Goal: Book appointment/travel/reservation

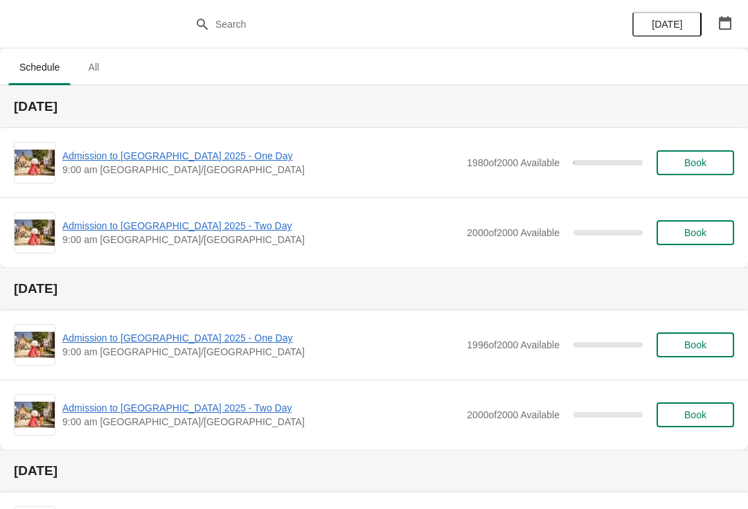
click at [229, 160] on span "Admission to [GEOGRAPHIC_DATA] 2025 - One Day" at bounding box center [261, 156] width 398 height 14
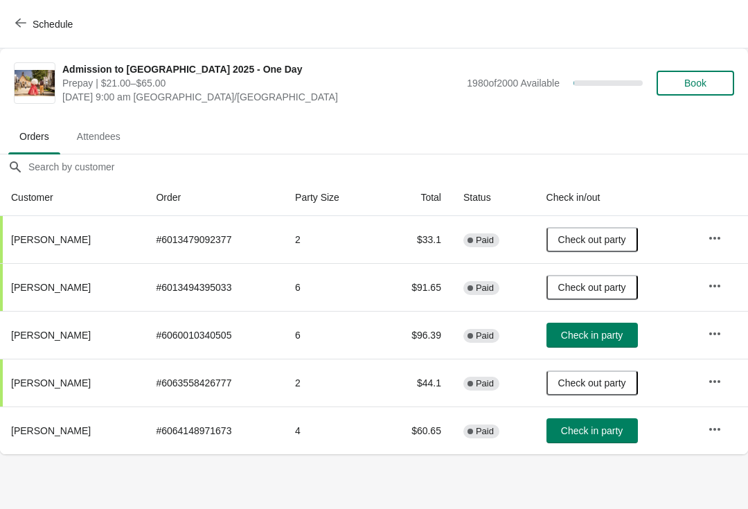
click at [29, 6] on div "Schedule" at bounding box center [374, 24] width 748 height 49
click at [14, 15] on button "Schedule" at bounding box center [45, 24] width 77 height 25
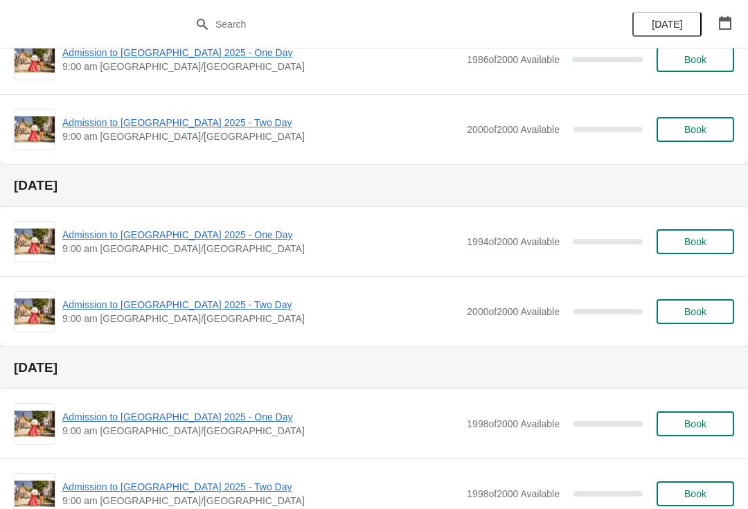
scroll to position [470, 0]
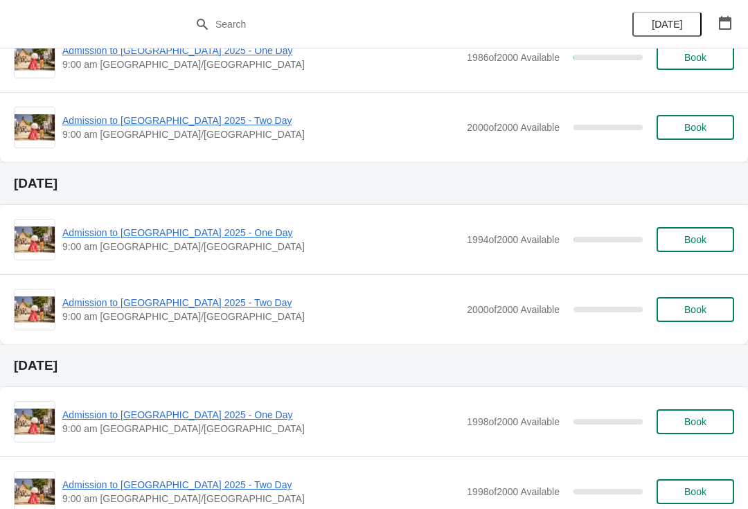
click at [222, 238] on span "Admission to [GEOGRAPHIC_DATA] 2025 - One Day" at bounding box center [261, 233] width 398 height 14
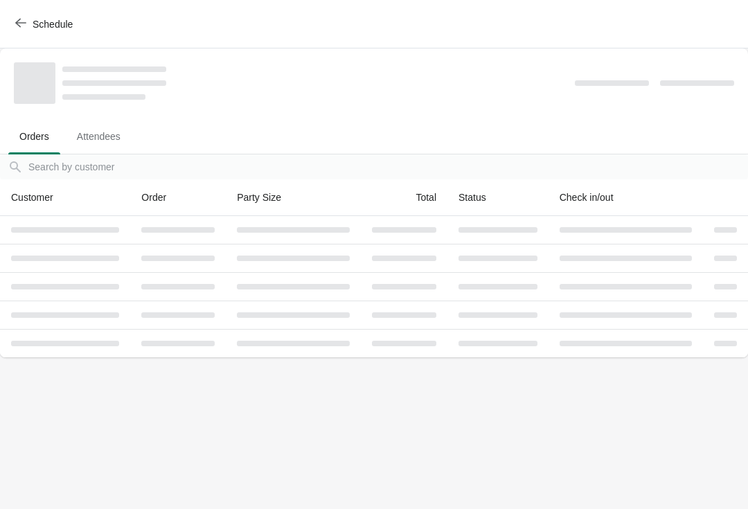
scroll to position [0, 0]
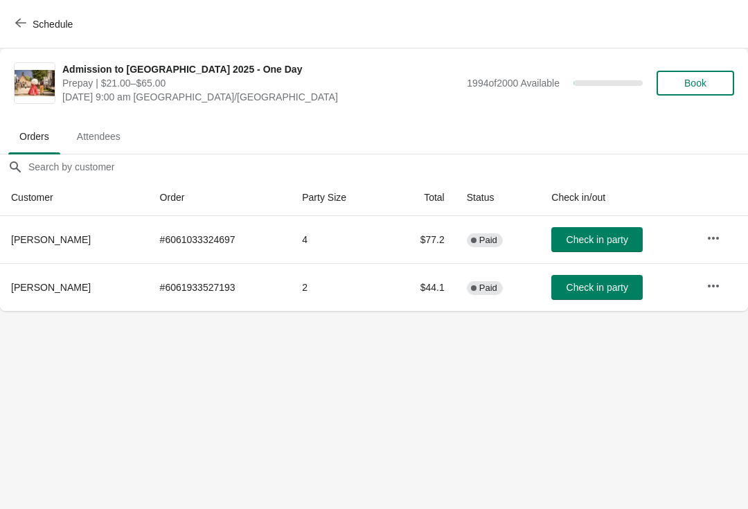
click at [8, 12] on button "Schedule" at bounding box center [45, 24] width 77 height 25
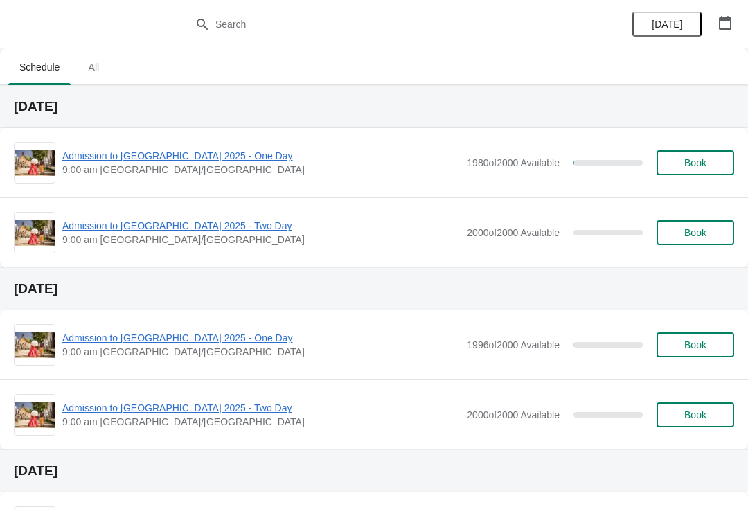
click at [202, 403] on span "Admission to [GEOGRAPHIC_DATA] 2025 - Two Day" at bounding box center [261, 408] width 398 height 14
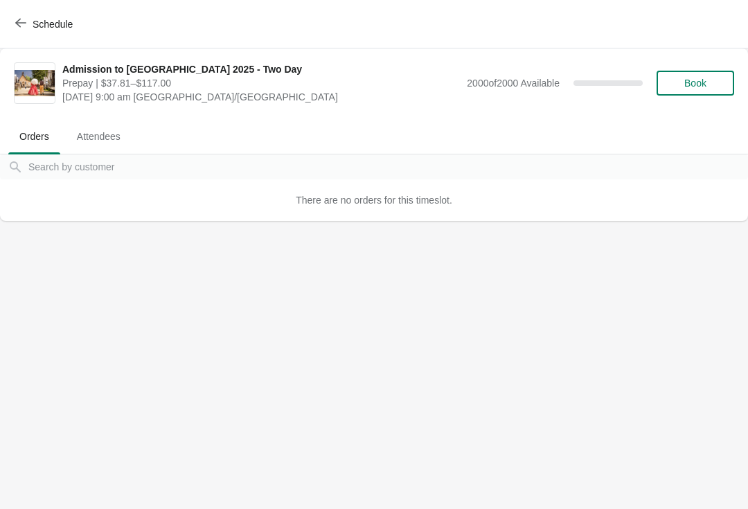
click at [21, 20] on icon "button" at bounding box center [20, 22] width 11 height 11
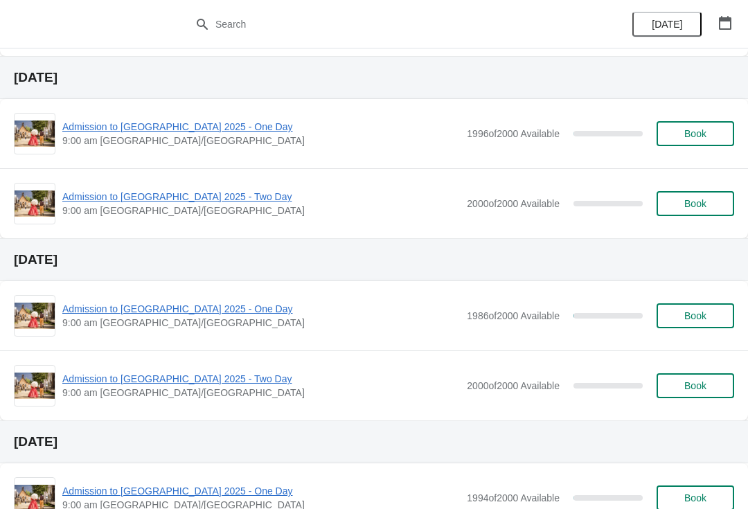
scroll to position [222, 0]
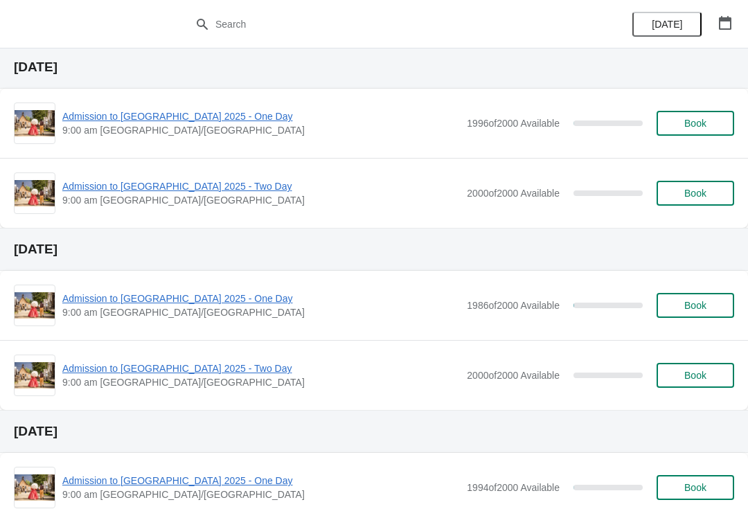
click at [181, 305] on span "Admission to [GEOGRAPHIC_DATA] 2025 - One Day" at bounding box center [261, 299] width 398 height 14
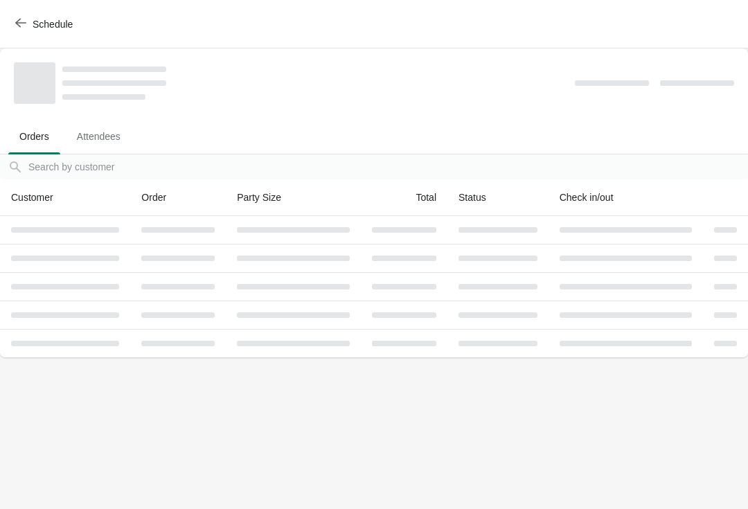
scroll to position [0, 0]
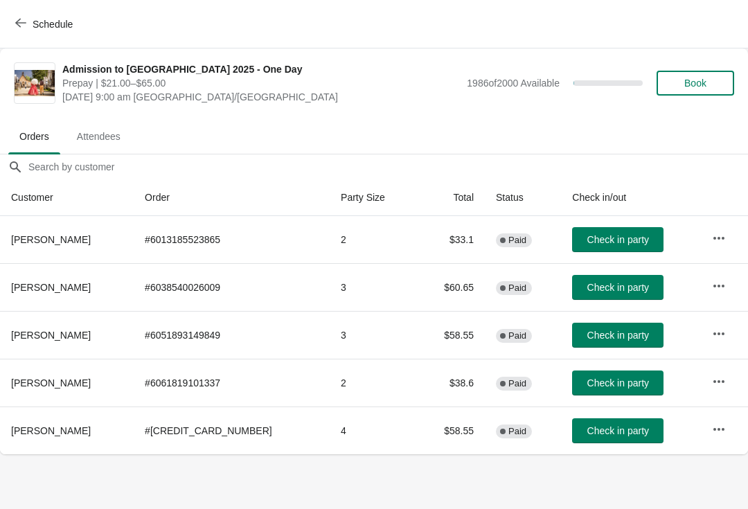
click at [35, 15] on button "Schedule" at bounding box center [45, 24] width 77 height 25
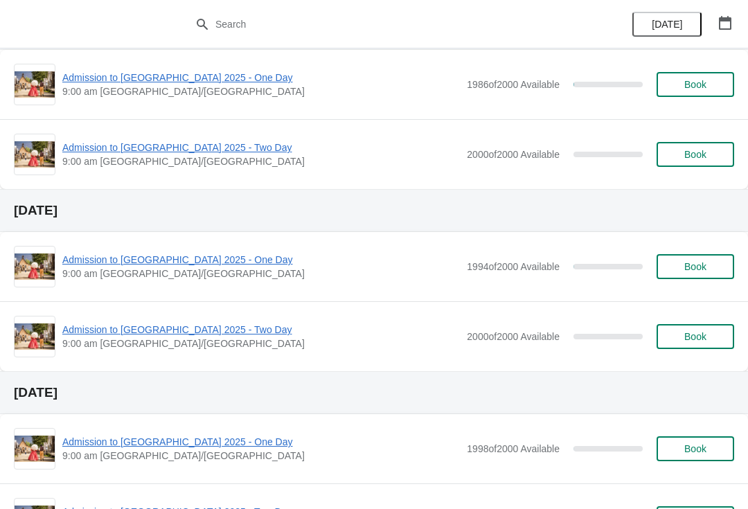
scroll to position [443, 0]
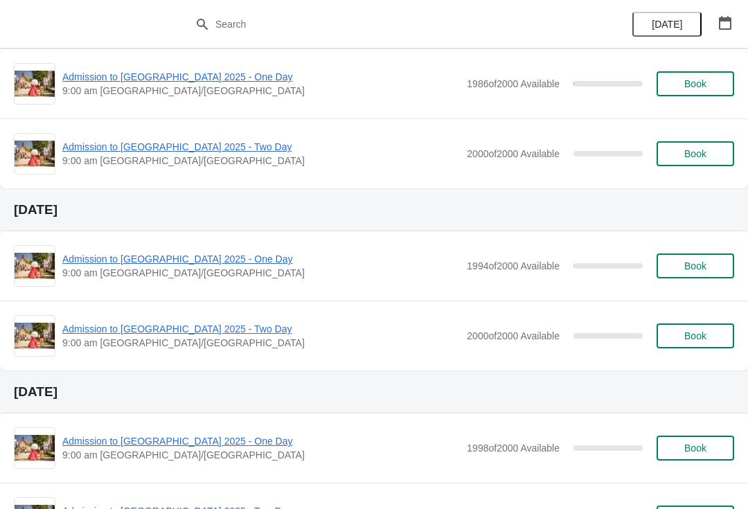
click at [200, 335] on span "Admission to [GEOGRAPHIC_DATA] 2025 - Two Day" at bounding box center [261, 329] width 398 height 14
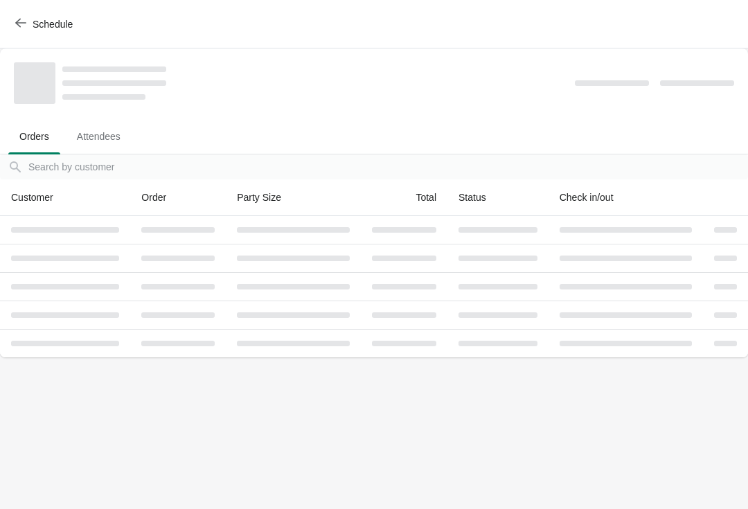
scroll to position [0, 0]
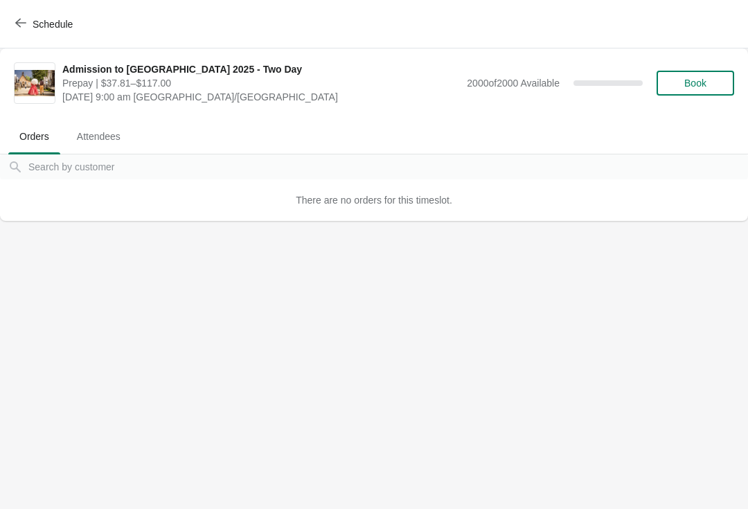
click at [26, 23] on span "Schedule" at bounding box center [45, 23] width 55 height 13
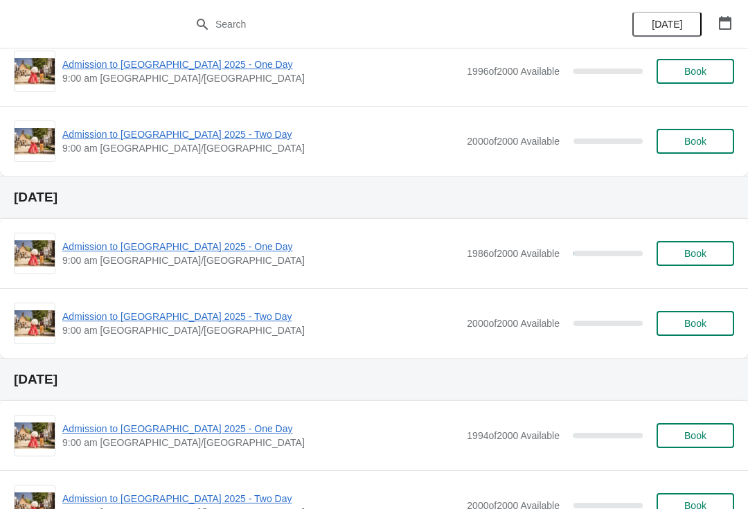
scroll to position [279, 0]
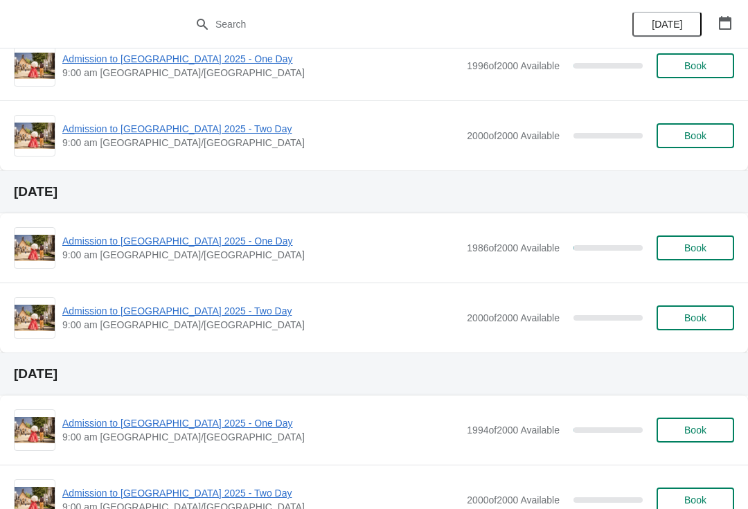
click at [220, 239] on span "Admission to [GEOGRAPHIC_DATA] 2025 - One Day" at bounding box center [261, 241] width 398 height 14
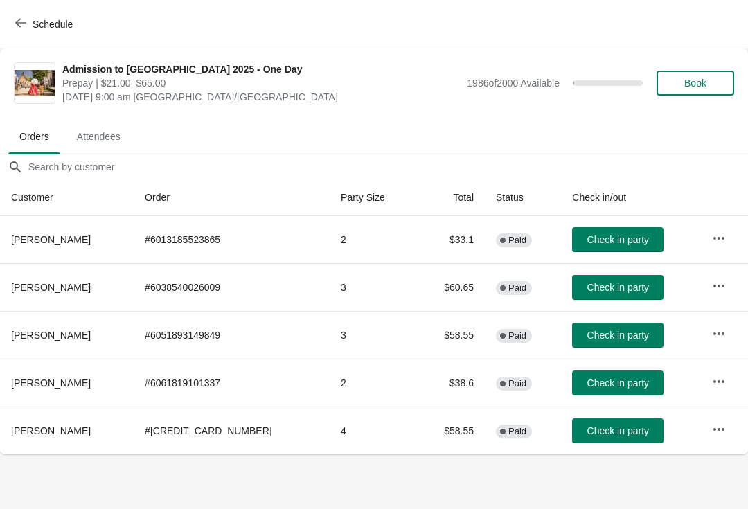
click at [15, 4] on div "Schedule" at bounding box center [374, 24] width 748 height 49
click at [22, 32] on button "Schedule" at bounding box center [45, 24] width 77 height 25
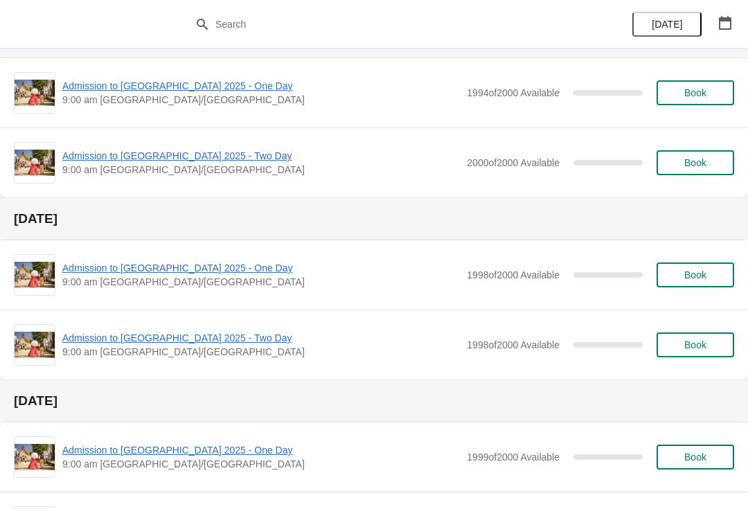
scroll to position [621, 0]
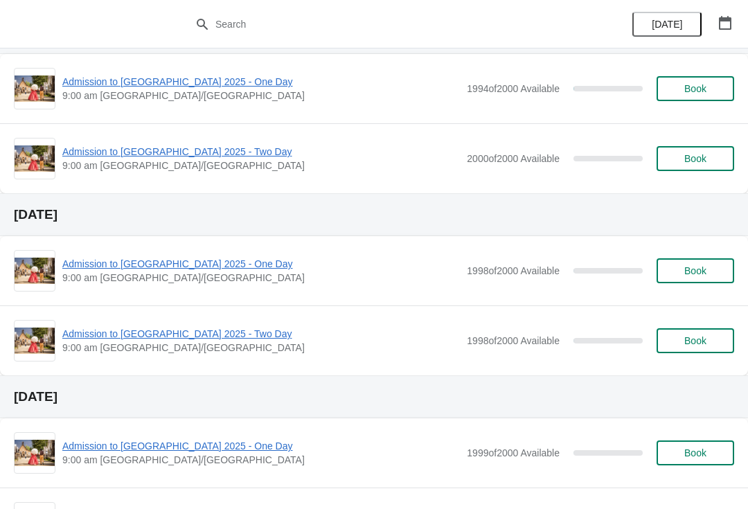
click at [223, 324] on div "Admission to [GEOGRAPHIC_DATA] 2025 - Two Day 9:00 am [GEOGRAPHIC_DATA]/[GEOGRA…" at bounding box center [374, 341] width 721 height 42
click at [228, 324] on div "Admission to [GEOGRAPHIC_DATA] 2025 - Two Day 9:00 am [GEOGRAPHIC_DATA]/[GEOGRA…" at bounding box center [374, 341] width 721 height 42
click at [221, 340] on span "Admission to [GEOGRAPHIC_DATA] 2025 - Two Day" at bounding box center [261, 334] width 398 height 14
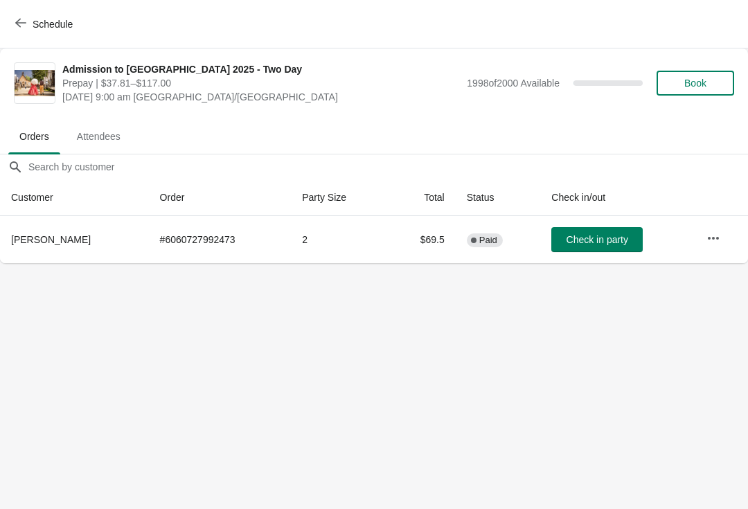
click at [16, 17] on button "Schedule" at bounding box center [45, 24] width 77 height 25
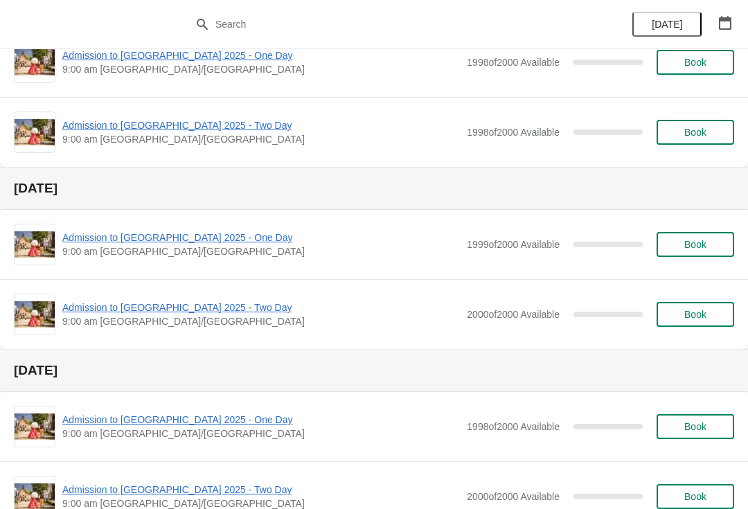
scroll to position [831, 0]
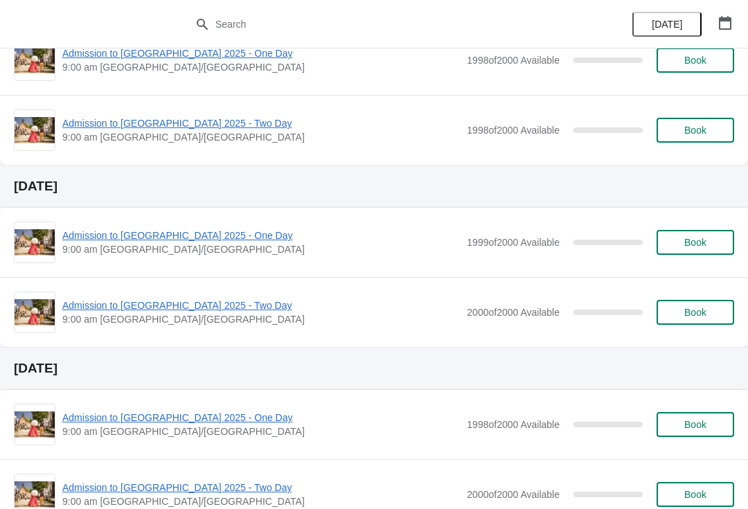
click at [218, 241] on span "Admission to [GEOGRAPHIC_DATA] 2025 - One Day" at bounding box center [261, 236] width 398 height 14
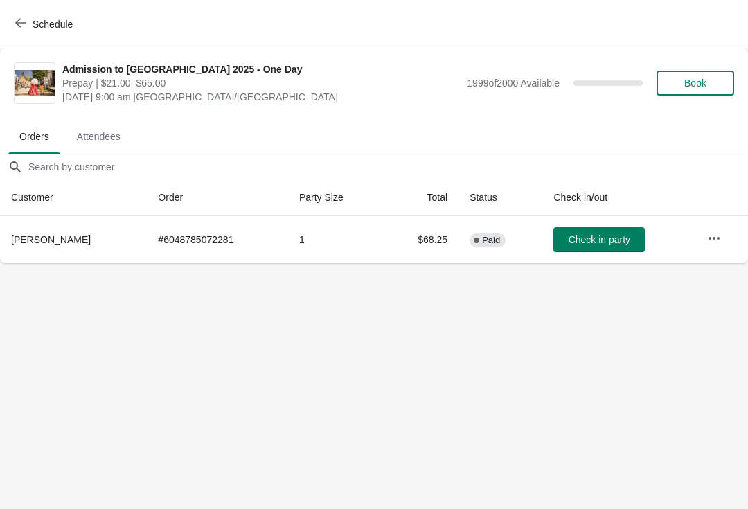
click at [21, 26] on icon "button" at bounding box center [20, 22] width 11 height 11
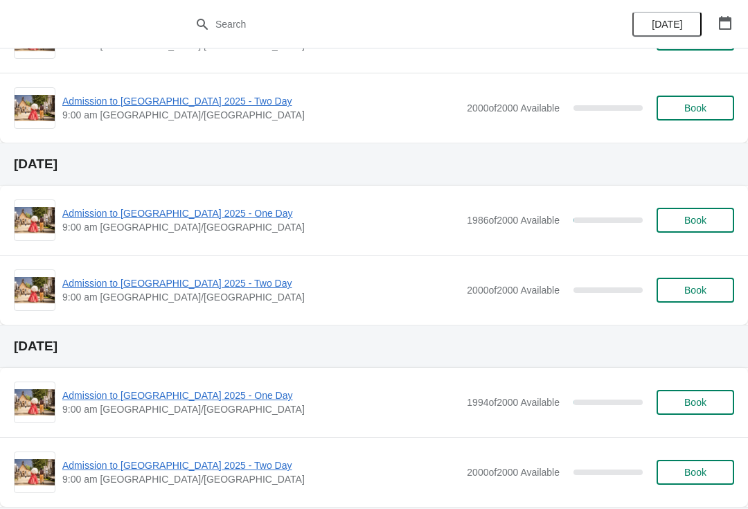
scroll to position [522, 0]
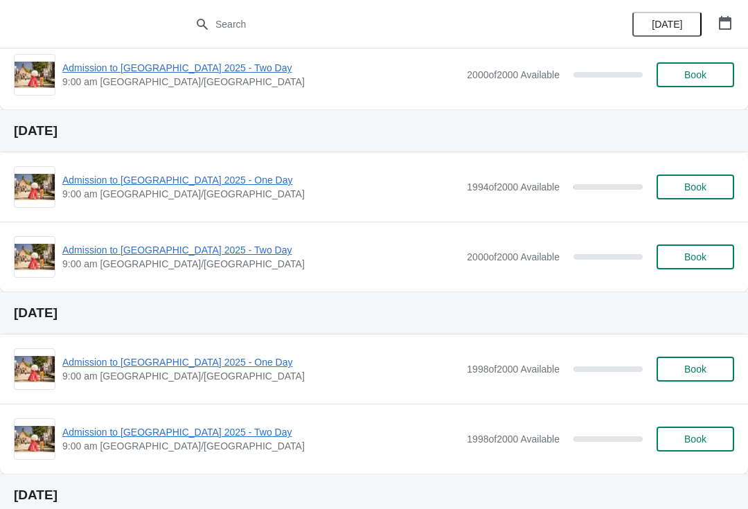
click at [229, 253] on span "Admission to [GEOGRAPHIC_DATA] 2025 - Two Day" at bounding box center [261, 250] width 398 height 14
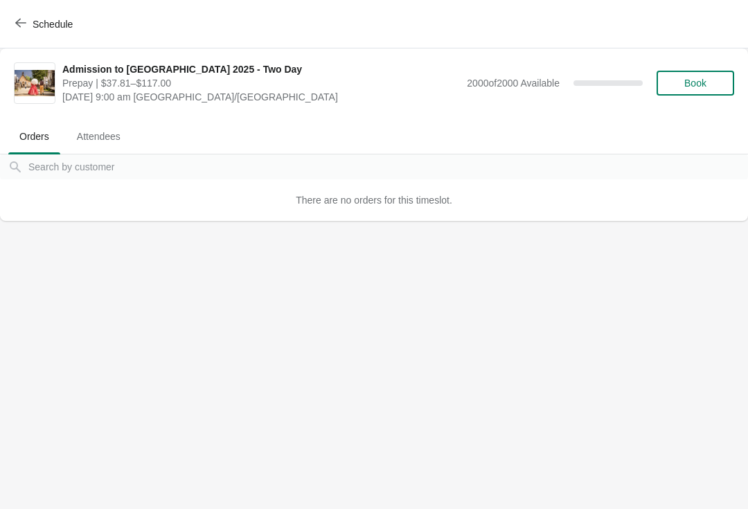
click at [26, 25] on icon "button" at bounding box center [20, 22] width 11 height 11
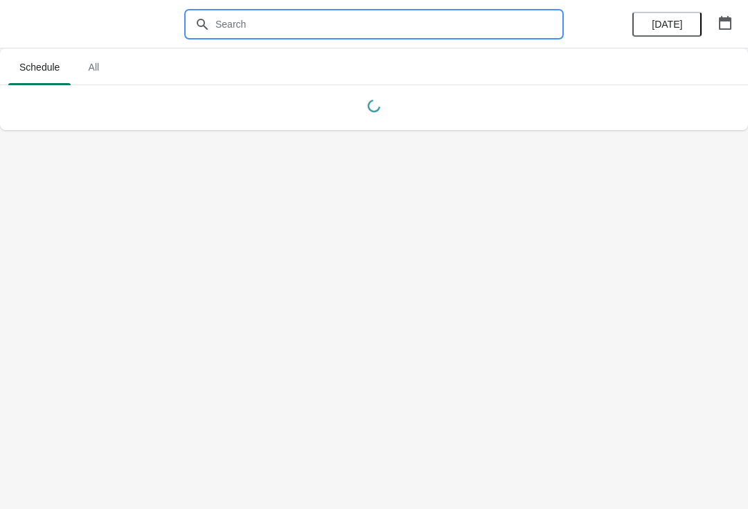
click at [358, 15] on input "text" at bounding box center [388, 24] width 346 height 25
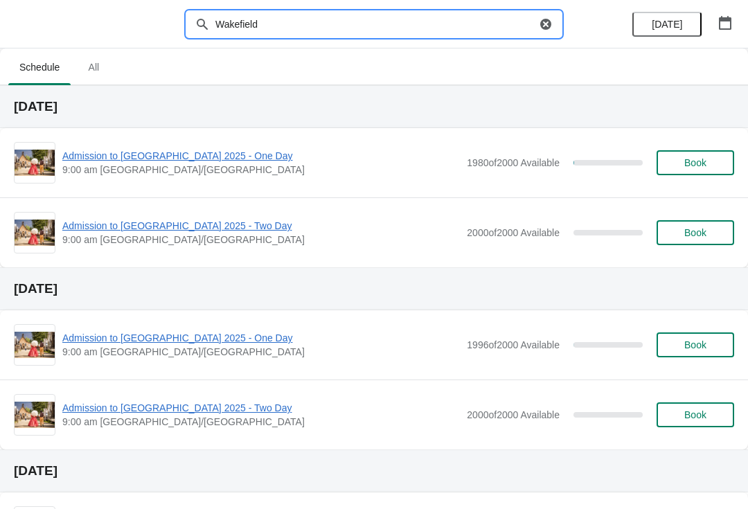
type input "Wakefield"
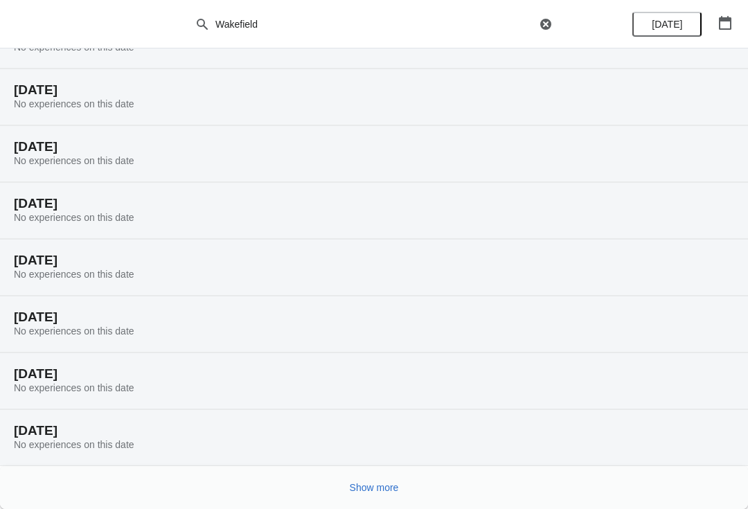
click at [369, 476] on button "Show more" at bounding box center [374, 487] width 60 height 25
click at [344, 484] on button "Show more" at bounding box center [374, 487] width 60 height 25
click at [345, 482] on h2 "[DATE]" at bounding box center [374, 488] width 721 height 14
